Goal: Task Accomplishment & Management: Use online tool/utility

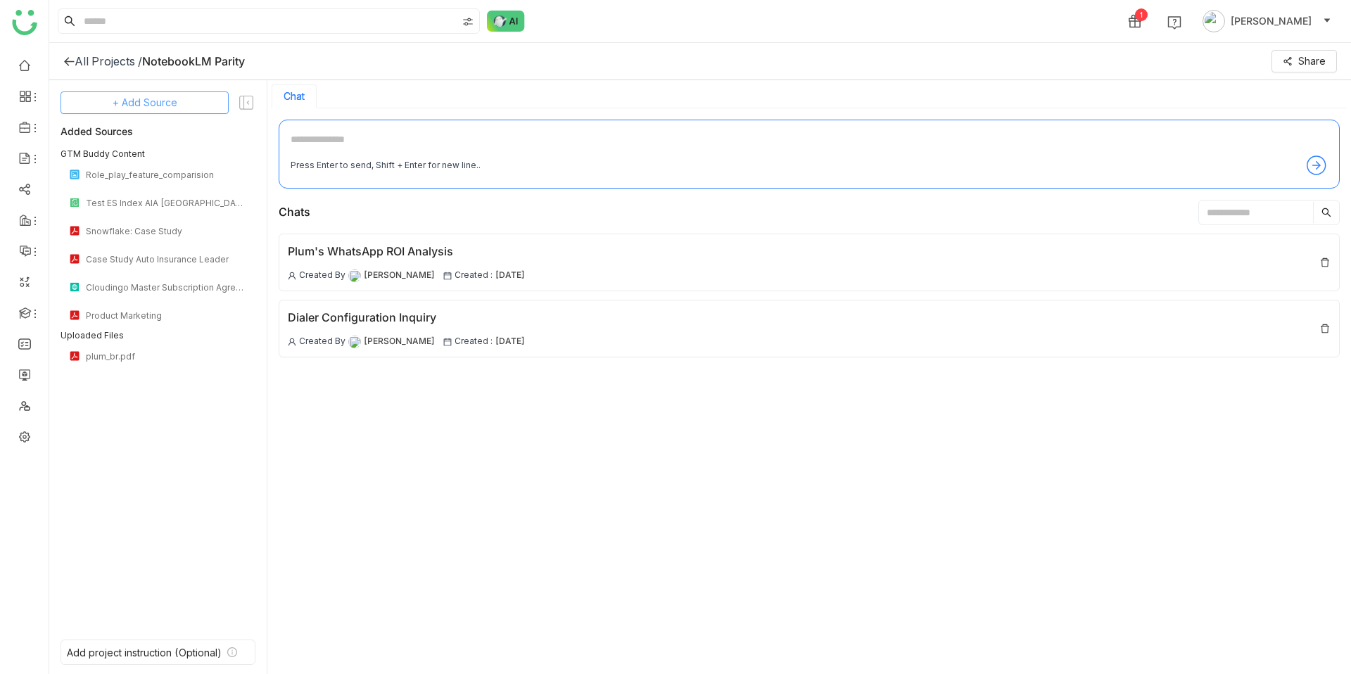
click at [156, 96] on span "+ Add Source" at bounding box center [145, 102] width 65 height 15
click at [167, 167] on span "Upload from Computer" at bounding box center [154, 171] width 92 height 13
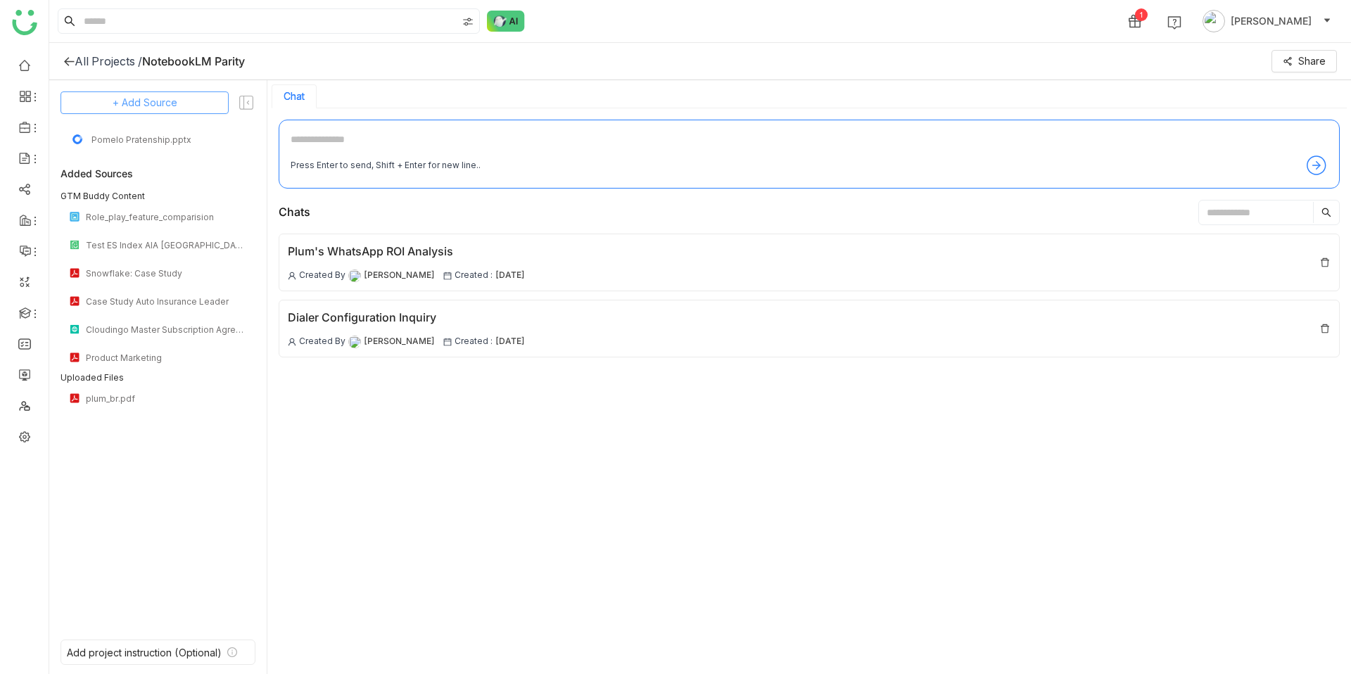
click at [130, 101] on span "+ Add Source" at bounding box center [145, 102] width 65 height 15
click at [140, 146] on span "GTM Buddy Content" at bounding box center [148, 140] width 81 height 13
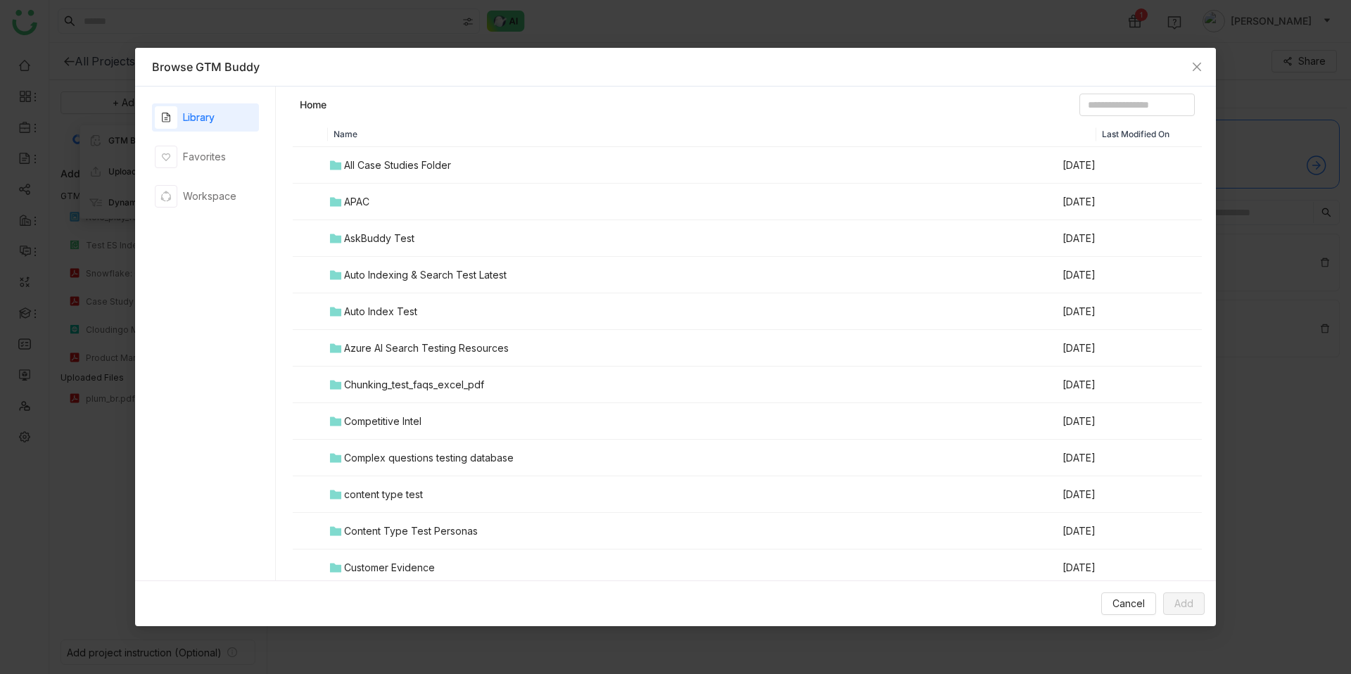
click at [396, 304] on div "Auto Index Test" at bounding box center [380, 311] width 73 height 15
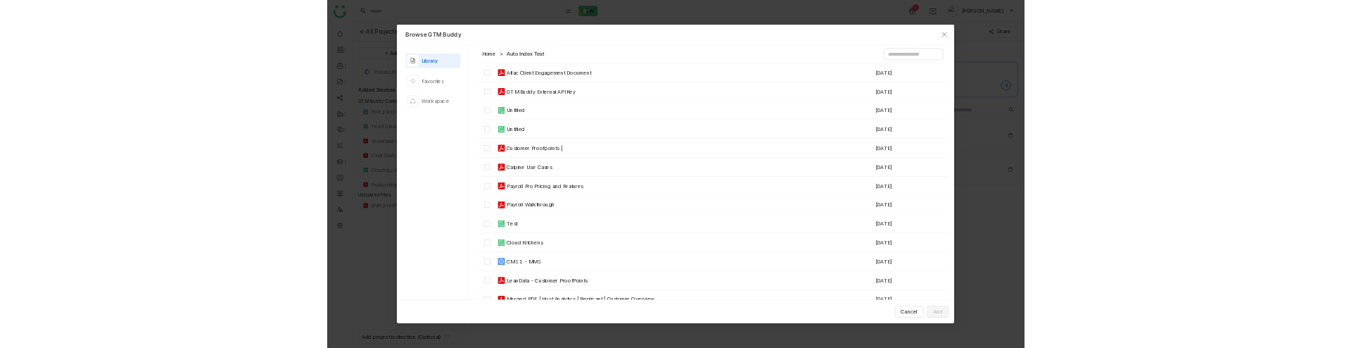
scroll to position [43, 0]
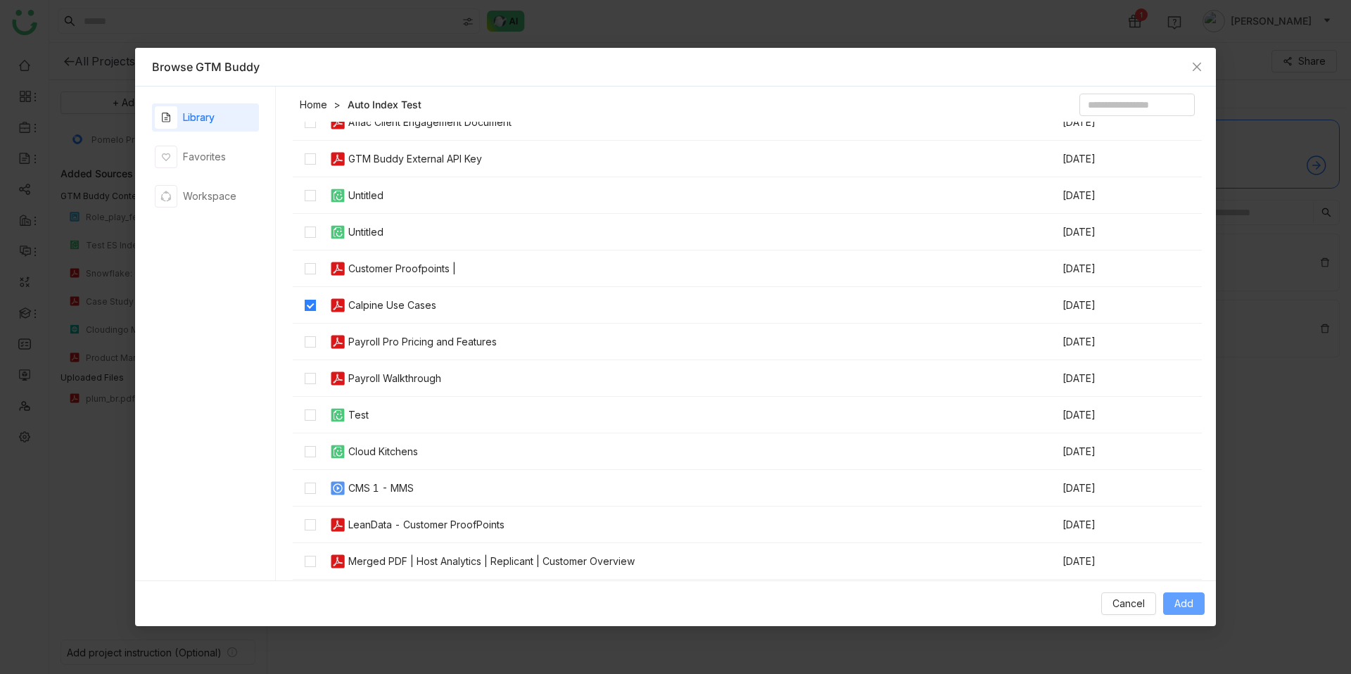
click at [1184, 599] on span "Add" at bounding box center [1183, 603] width 19 height 15
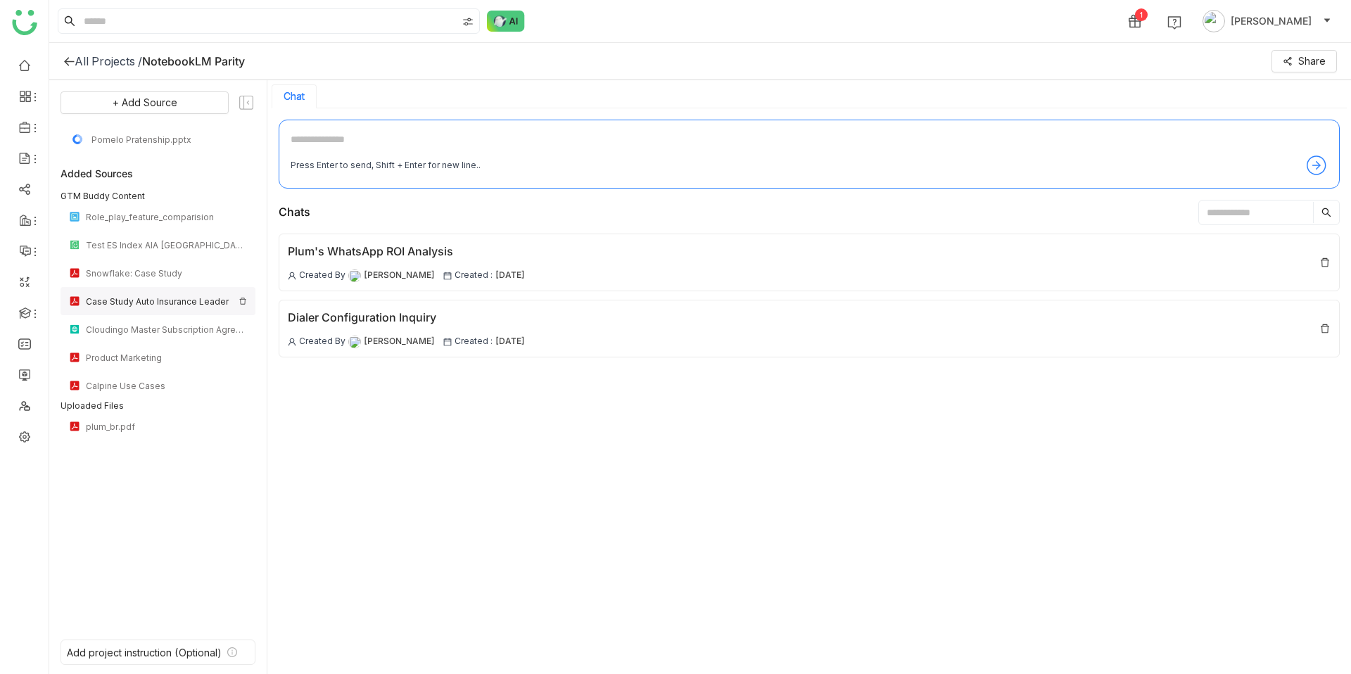
click at [241, 294] on div "Case Study Auto Insurance Leader" at bounding box center [158, 301] width 195 height 28
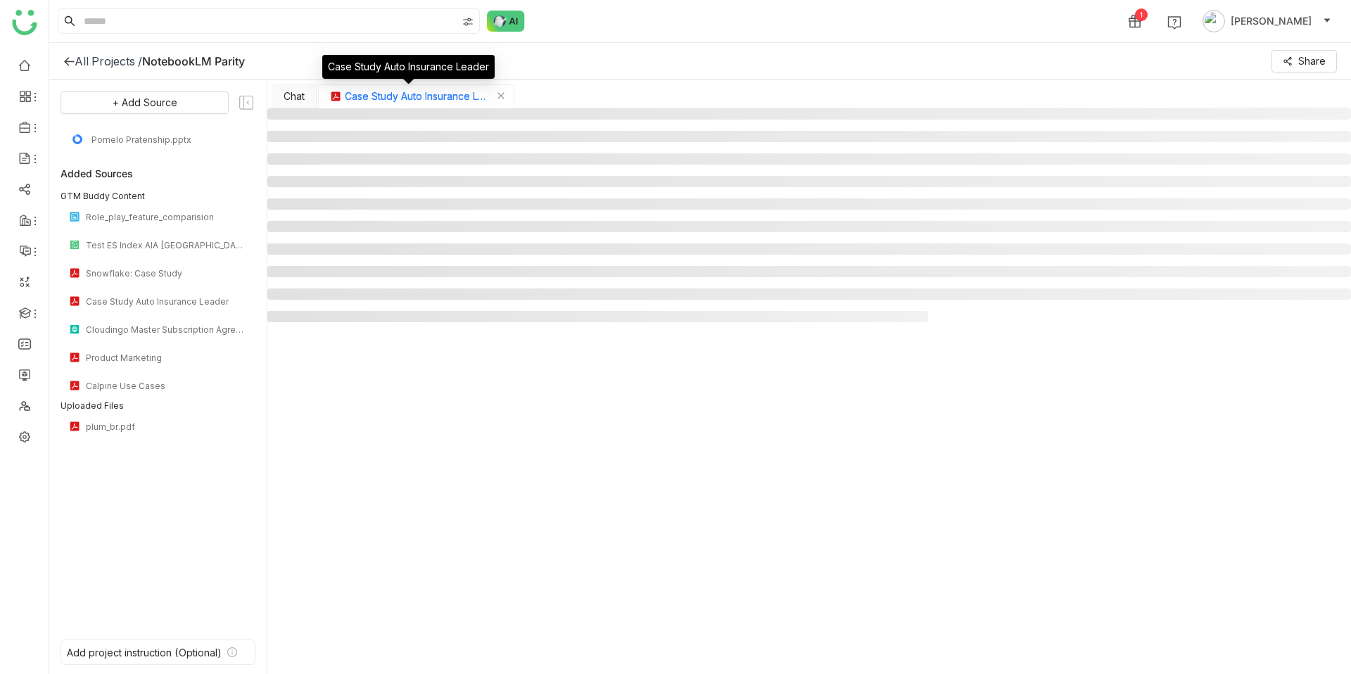
click at [506, 94] on div "Case Study Auto Insurance Leader" at bounding box center [416, 96] width 196 height 24
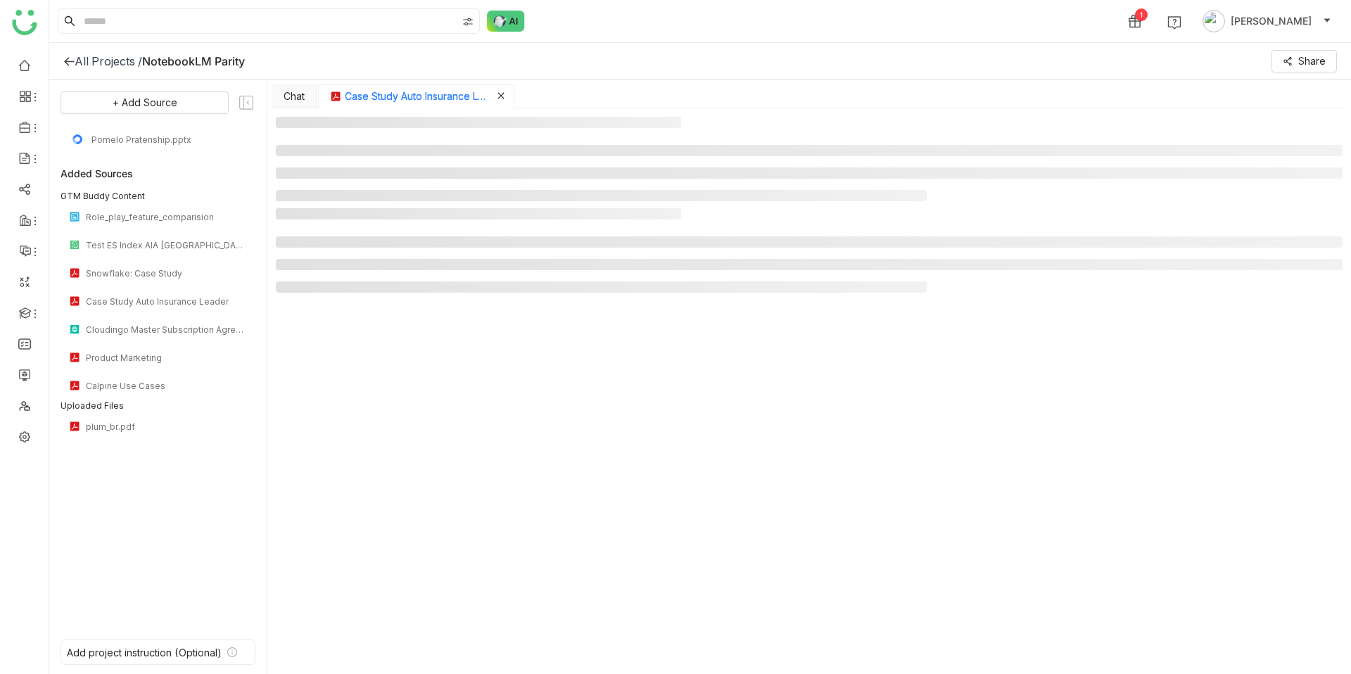
click at [498, 97] on icon "Close tab" at bounding box center [501, 95] width 8 height 8
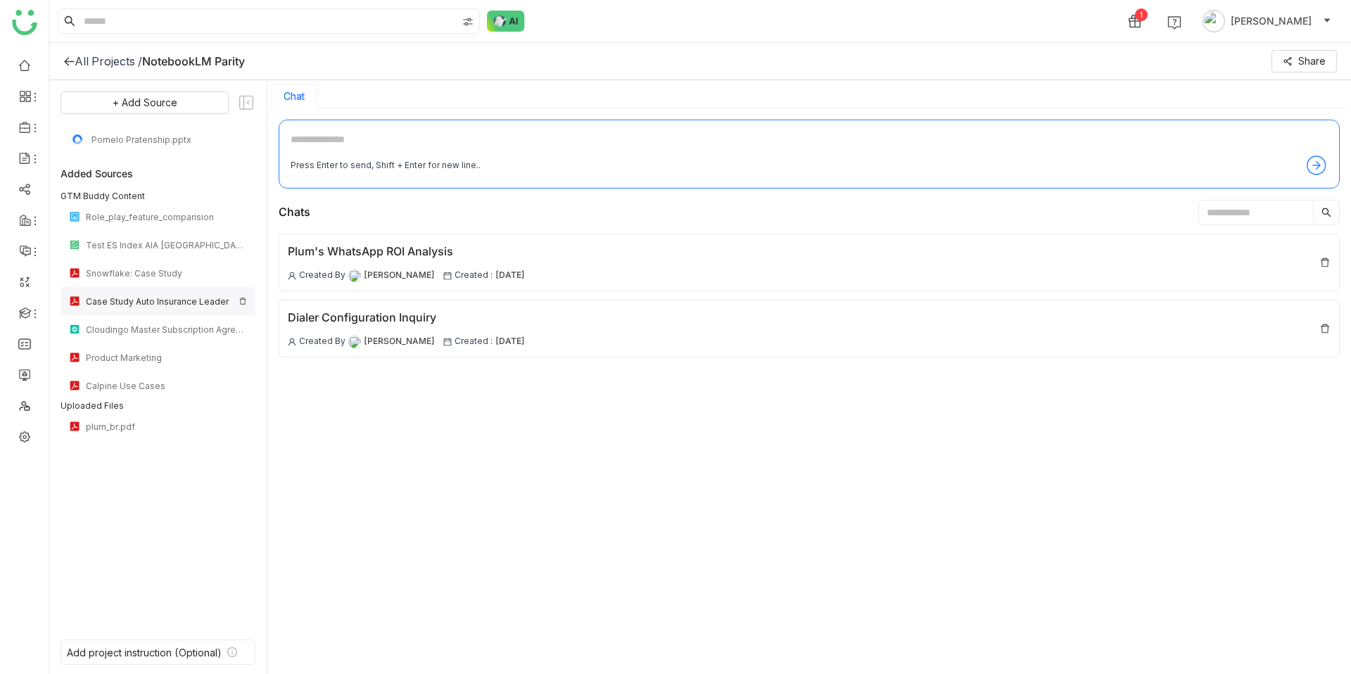
click at [246, 305] on img at bounding box center [242, 301] width 8 height 8
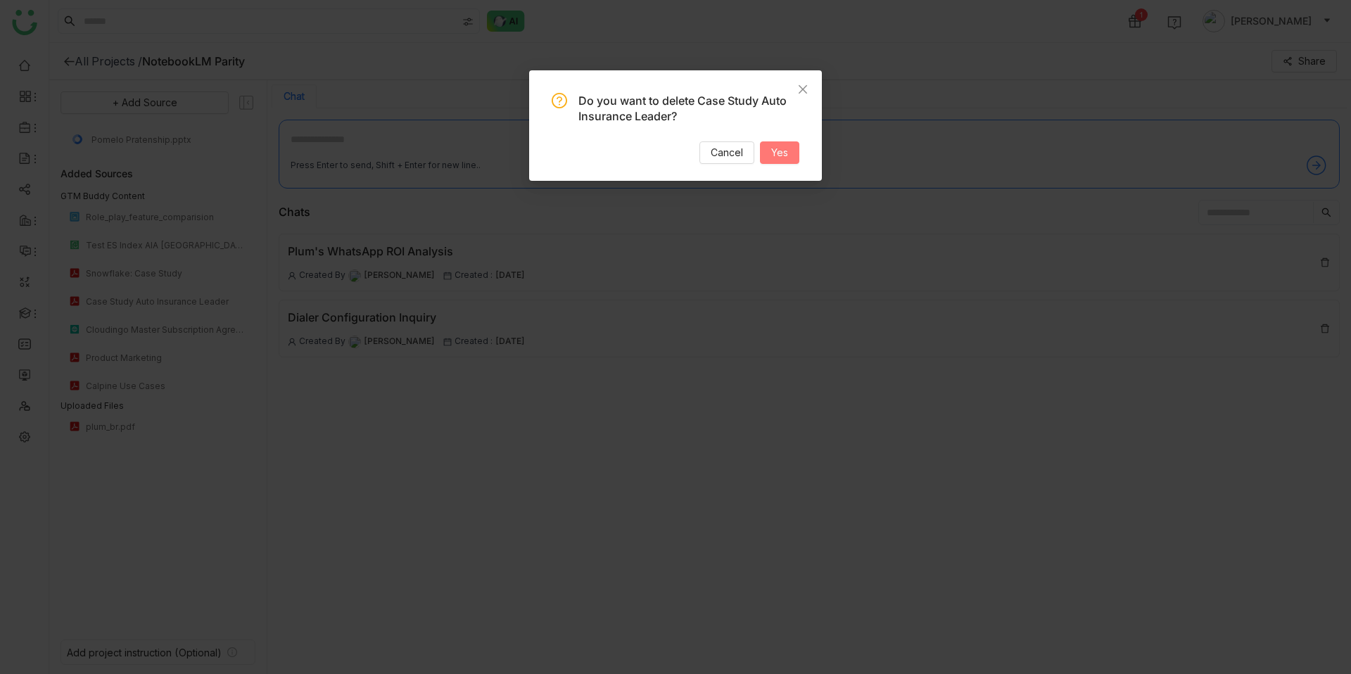
click at [793, 147] on button "Yes" at bounding box center [779, 152] width 39 height 23
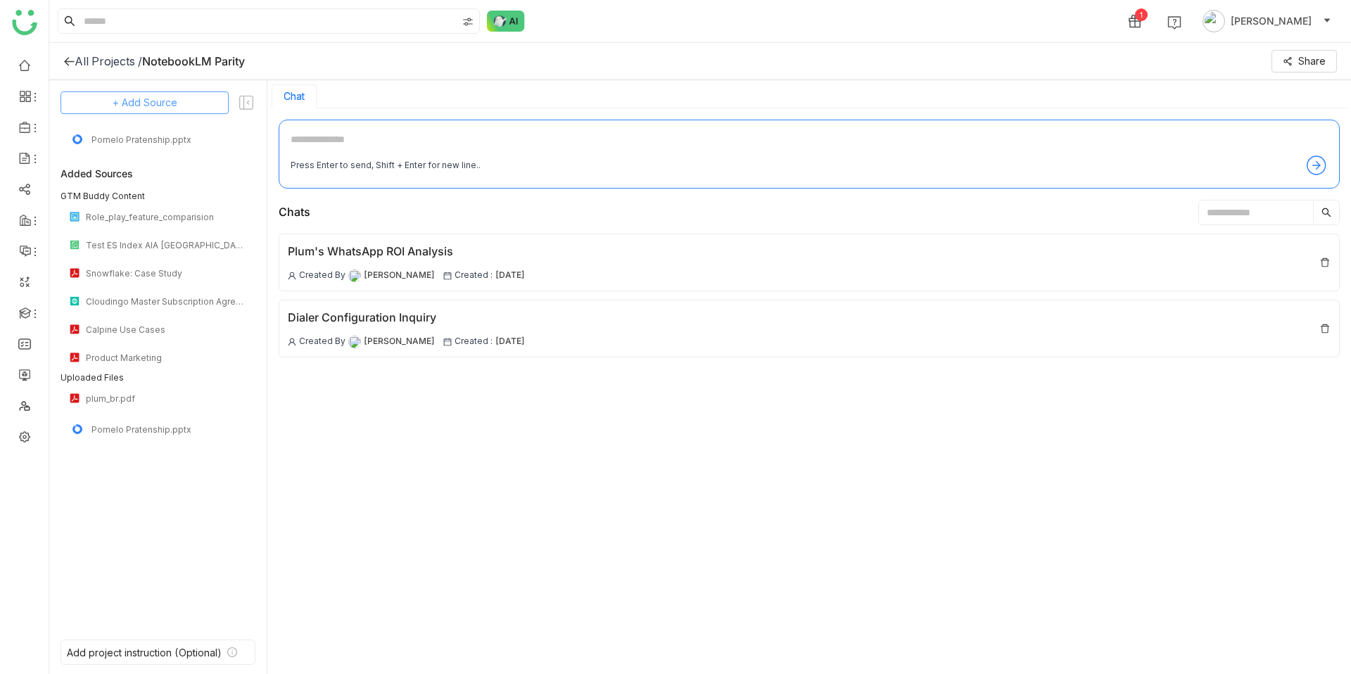
click at [126, 102] on span "+ Add Source" at bounding box center [145, 102] width 65 height 15
click at [146, 130] on div "GTM Buddy Content" at bounding box center [144, 140] width 129 height 31
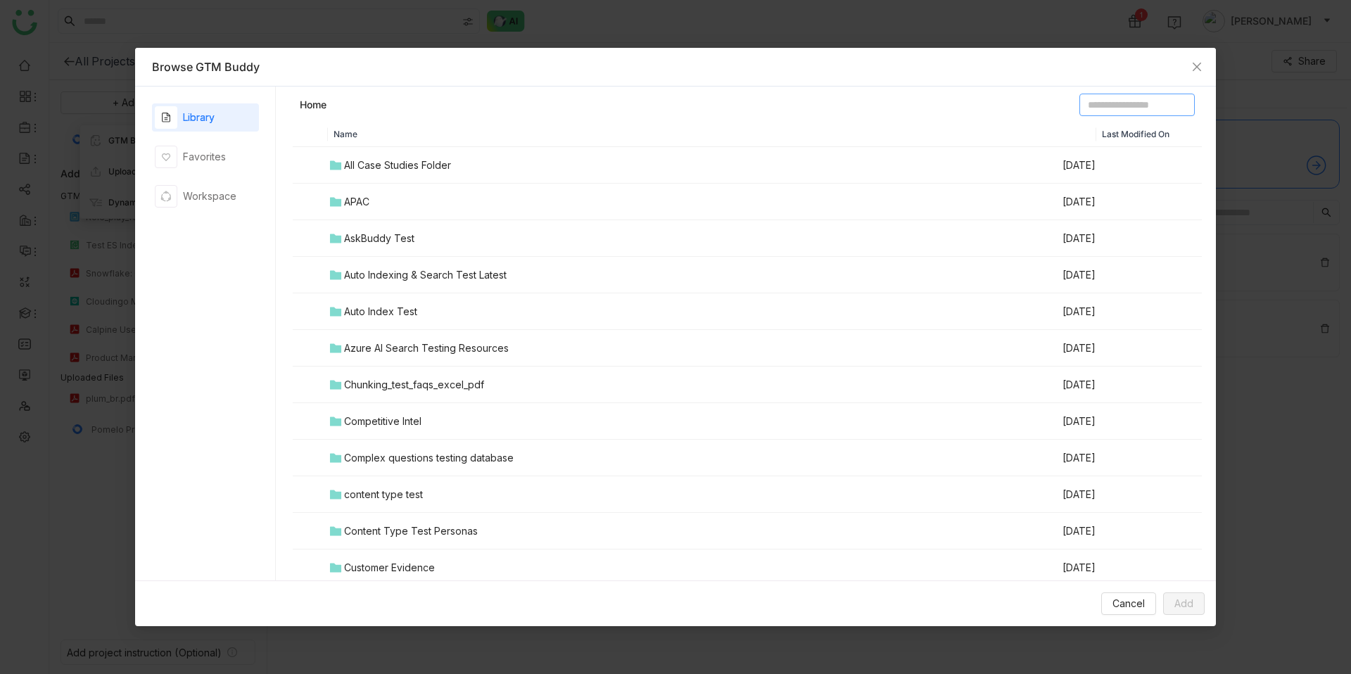
click at [1100, 100] on input at bounding box center [1136, 105] width 115 height 23
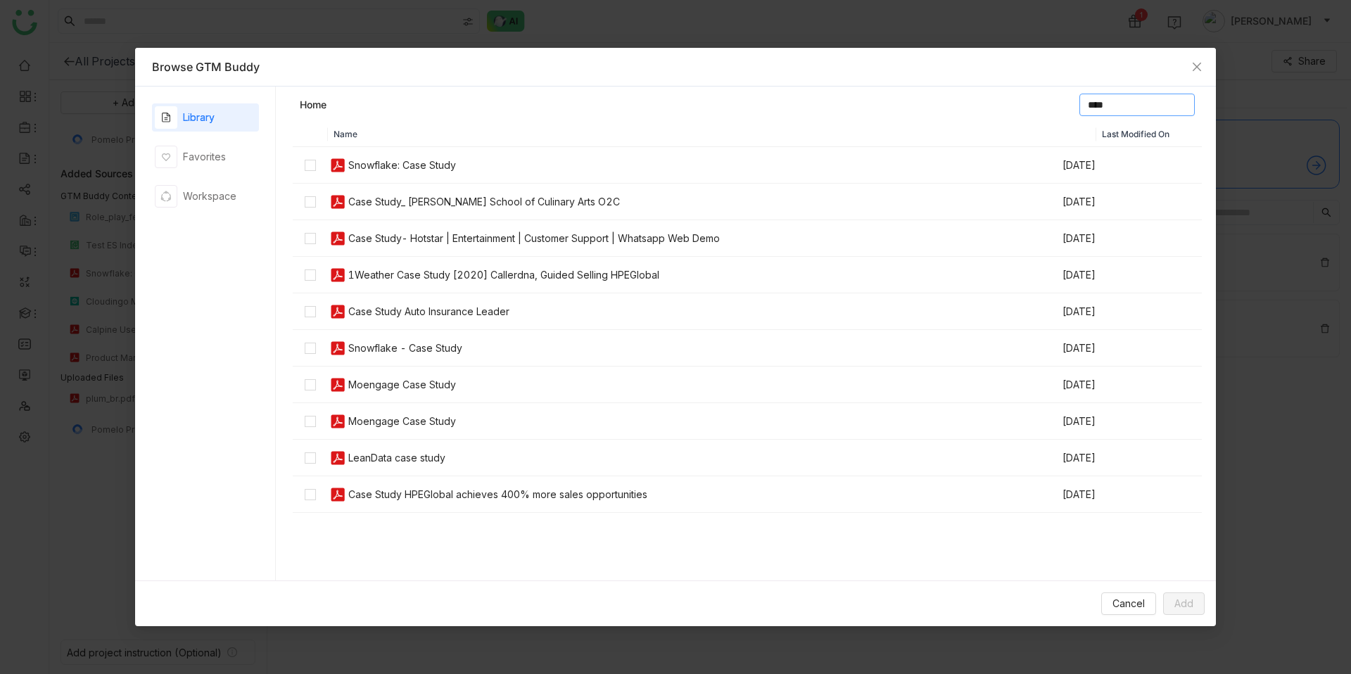
type input "****"
click at [799, 310] on td "Case Study Auto Insurance Leader" at bounding box center [694, 311] width 733 height 37
click at [714, 321] on td "Case Study Auto Insurance Leader" at bounding box center [694, 311] width 733 height 37
click at [1178, 593] on button "Add" at bounding box center [1184, 603] width 42 height 23
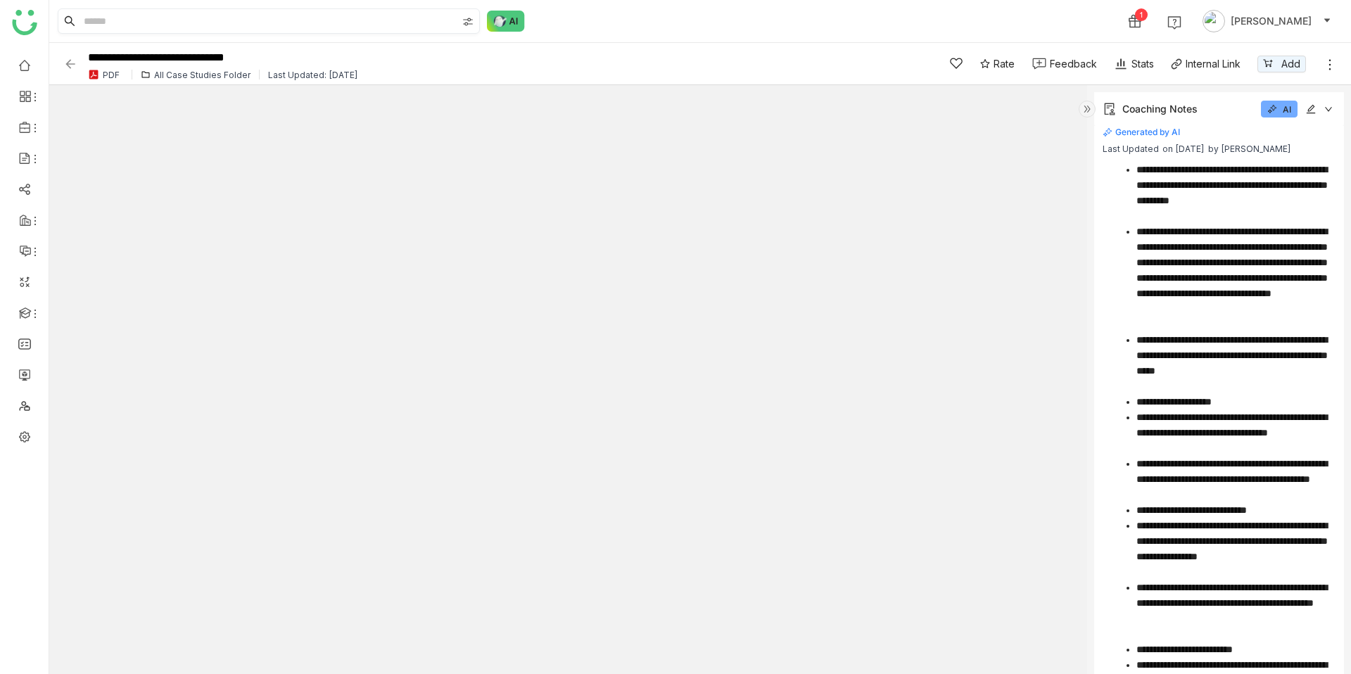
scroll to position [1204, 0]
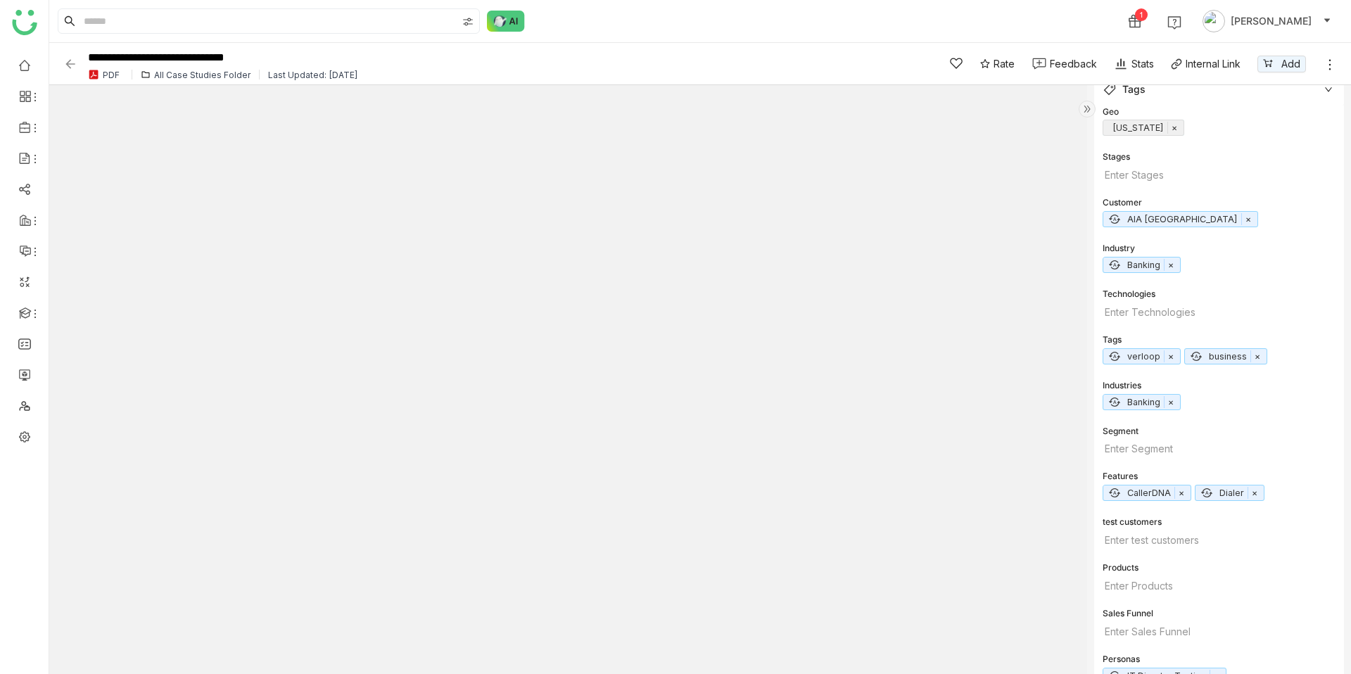
type input "*"
click at [251, 24] on input at bounding box center [269, 21] width 376 height 24
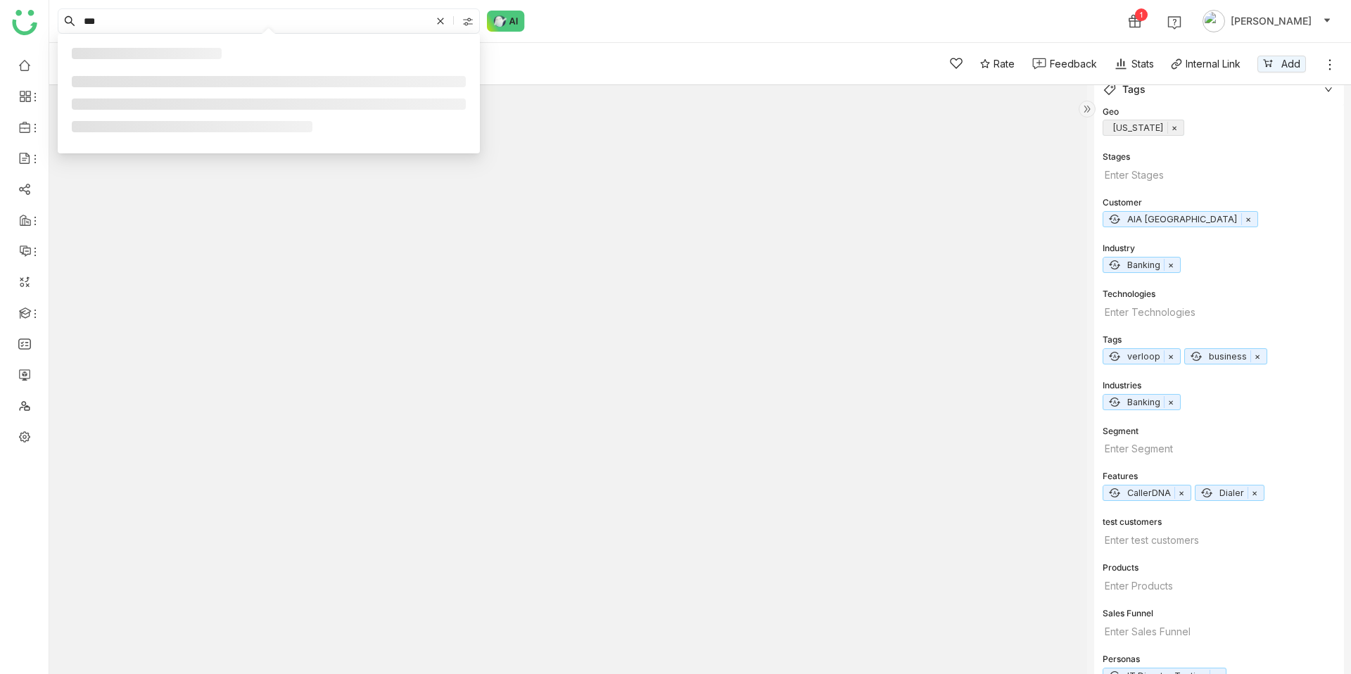
click at [635, 13] on div "*** 1 [PERSON_NAME]" at bounding box center [700, 21] width 1302 height 42
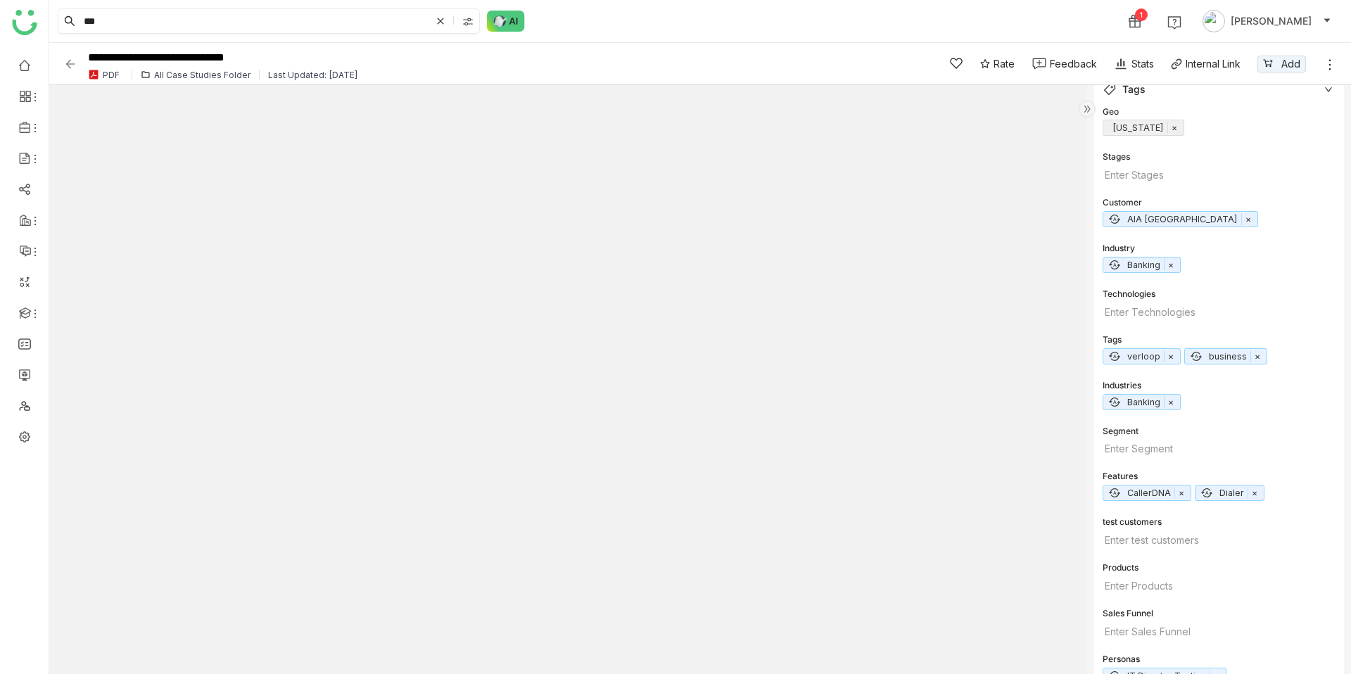
click at [250, 20] on input "***" at bounding box center [256, 21] width 350 height 24
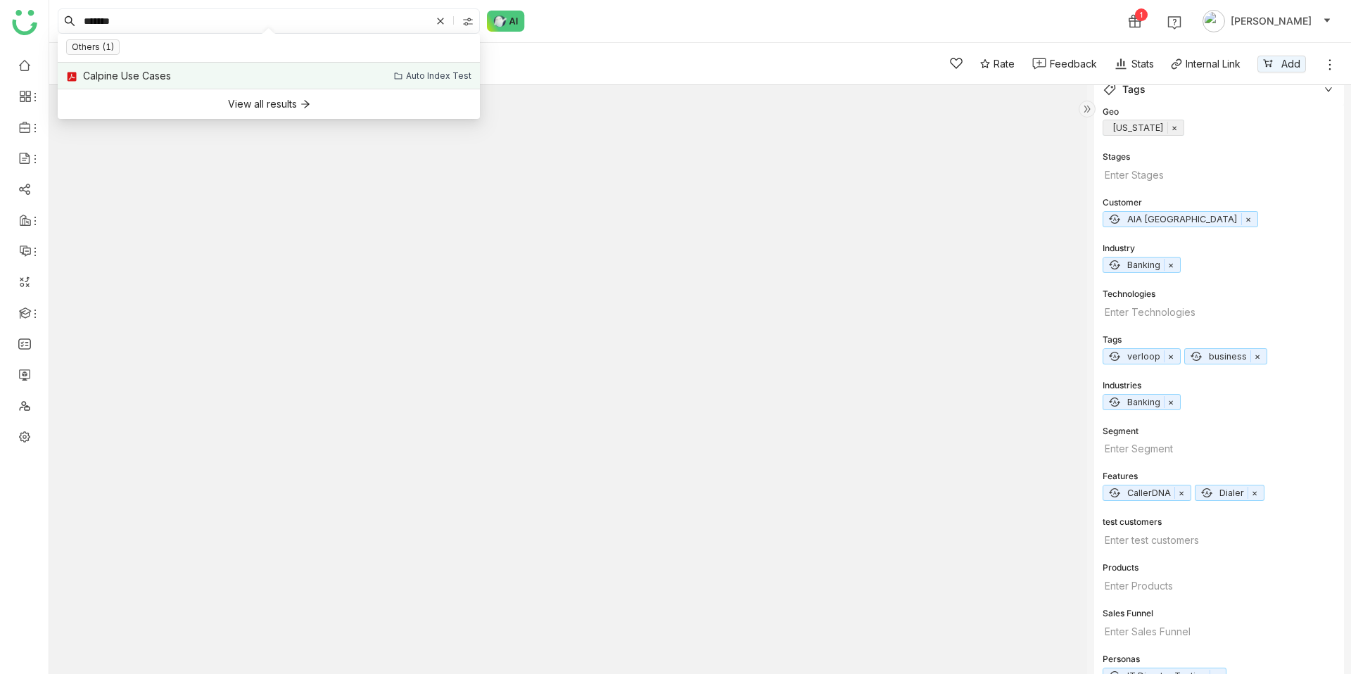
type input "*******"
click at [168, 82] on div "Calpine Use Cases" at bounding box center [127, 75] width 88 height 15
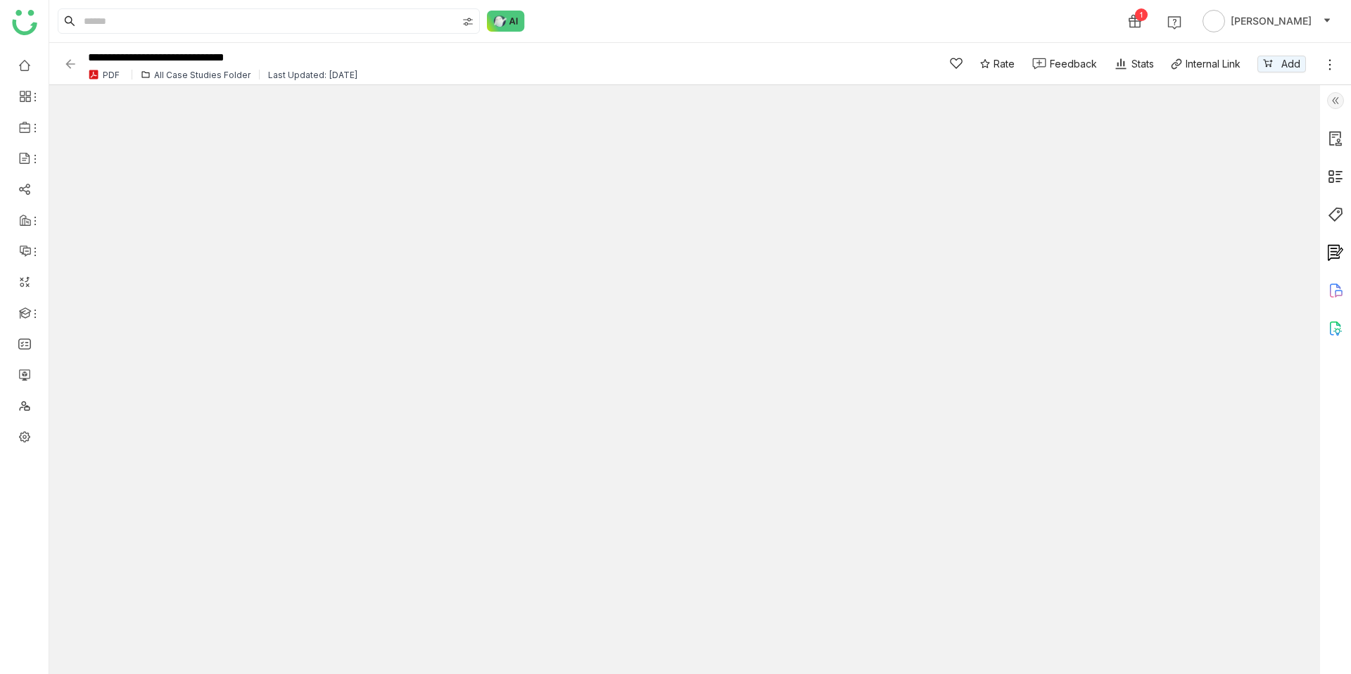
click at [1335, 139] on img at bounding box center [1335, 138] width 17 height 17
